Goal: Information Seeking & Learning: Find specific page/section

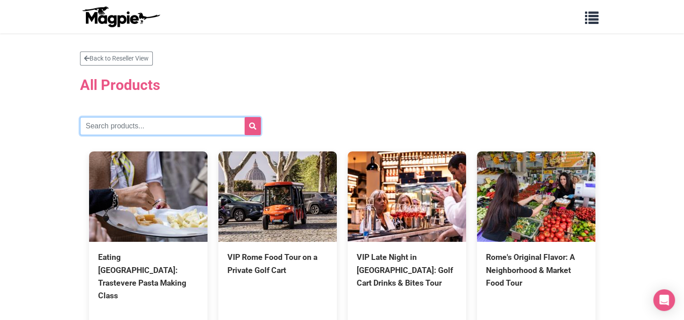
click at [192, 123] on input "text" at bounding box center [170, 126] width 181 height 18
type input "[GEOGRAPHIC_DATA]"
click at [245, 117] on button "submit" at bounding box center [253, 126] width 16 height 18
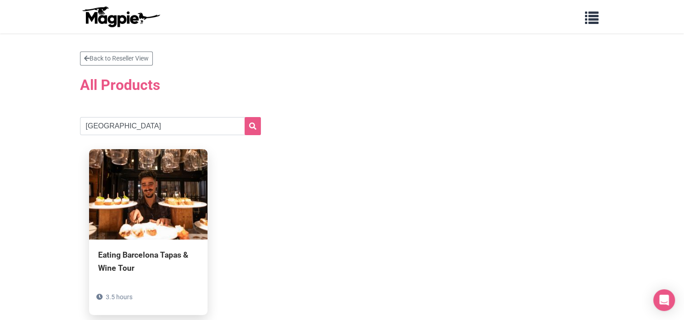
click at [160, 175] on img at bounding box center [148, 194] width 119 height 90
